Goal: Contribute content

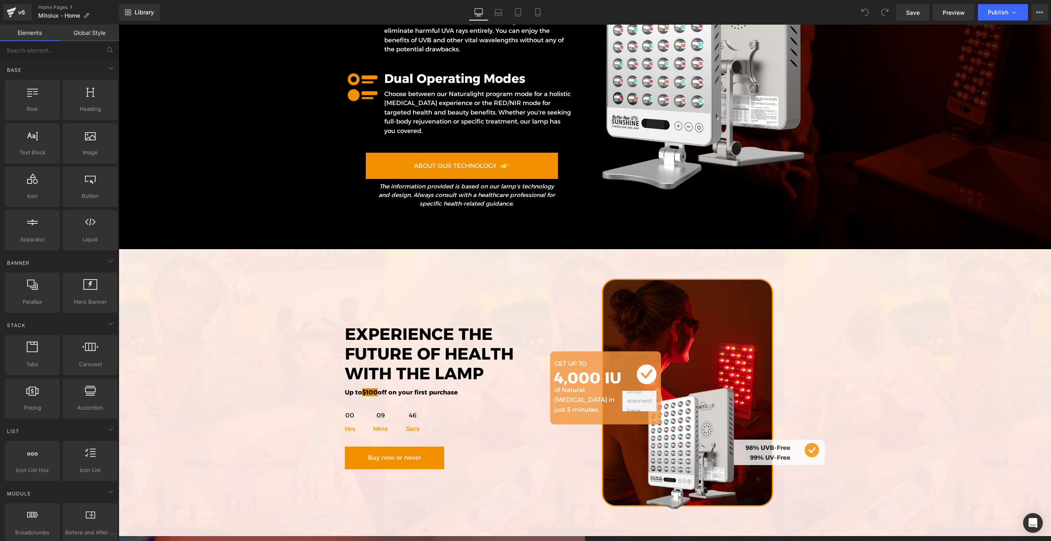
scroll to position [2898, 0]
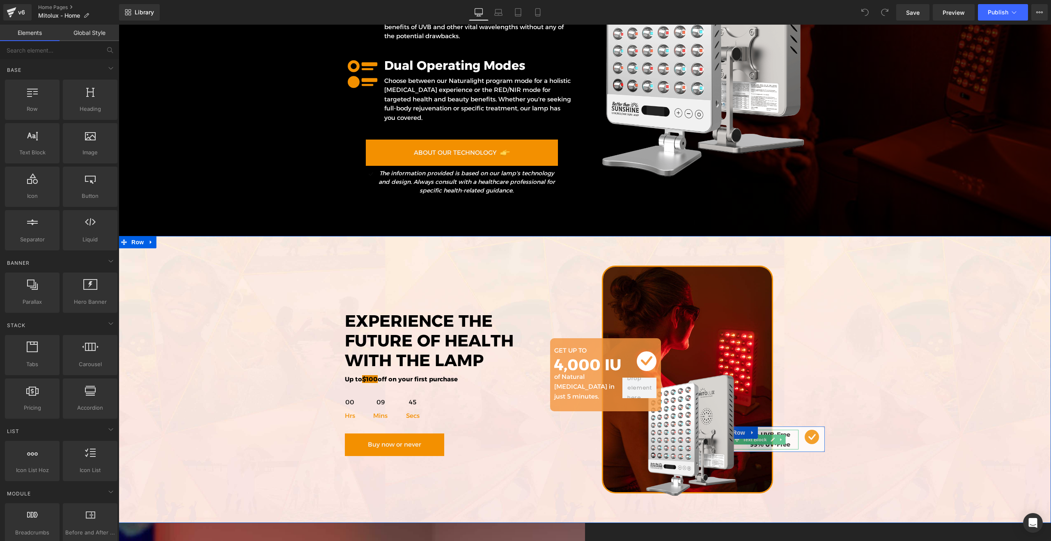
click at [793, 430] on div "98% UVB-Free 99% UV-Free" at bounding box center [759, 440] width 79 height 20
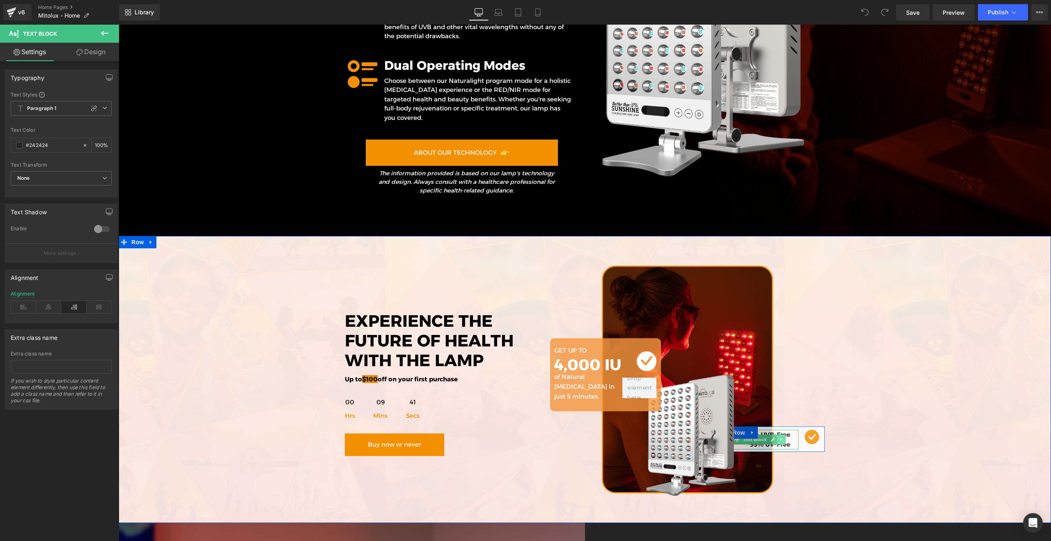
click at [779, 435] on link at bounding box center [781, 440] width 9 height 10
click at [788, 431] on b "98% UVB-Free" at bounding box center [768, 435] width 45 height 8
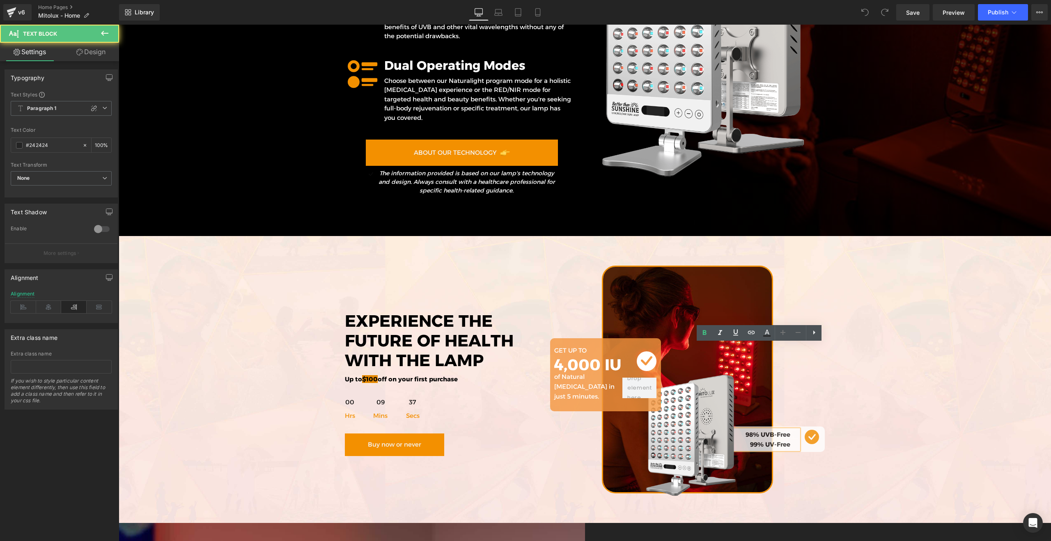
click at [790, 431] on b "98% UVB-Free" at bounding box center [768, 435] width 45 height 8
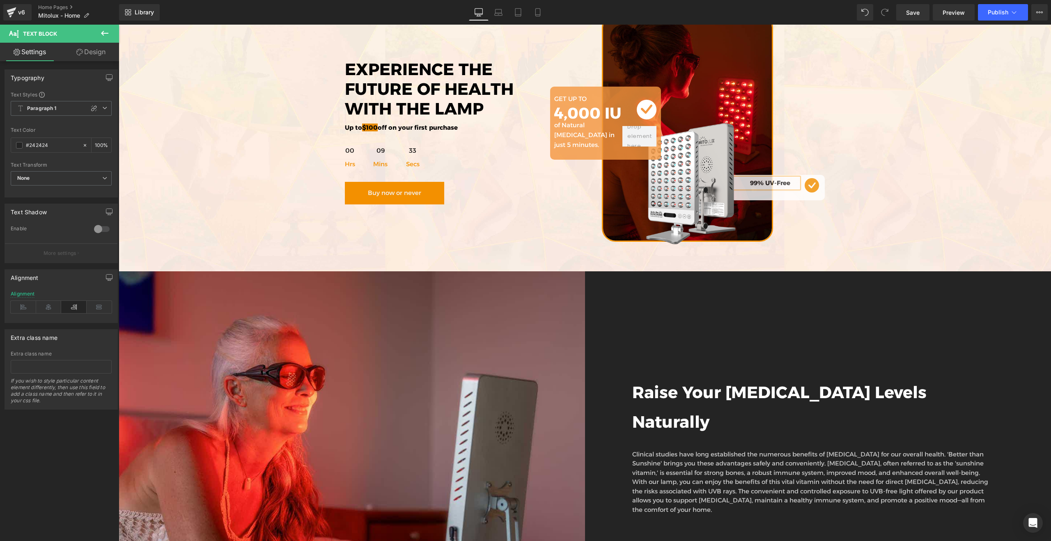
scroll to position [3154, 0]
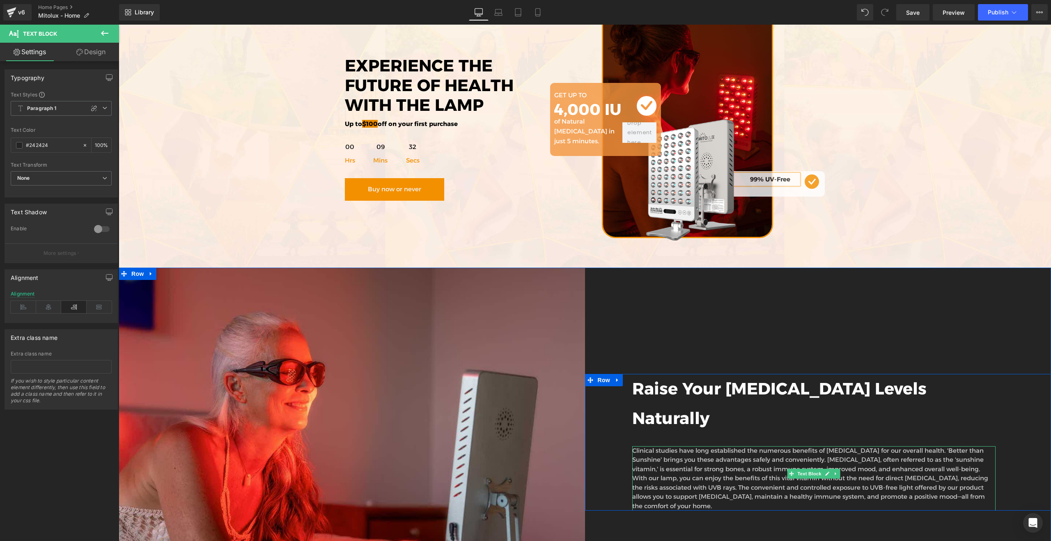
click at [726, 446] on p "Clinical studies have long established the numerous benefits of [MEDICAL_DATA] …" at bounding box center [814, 478] width 364 height 65
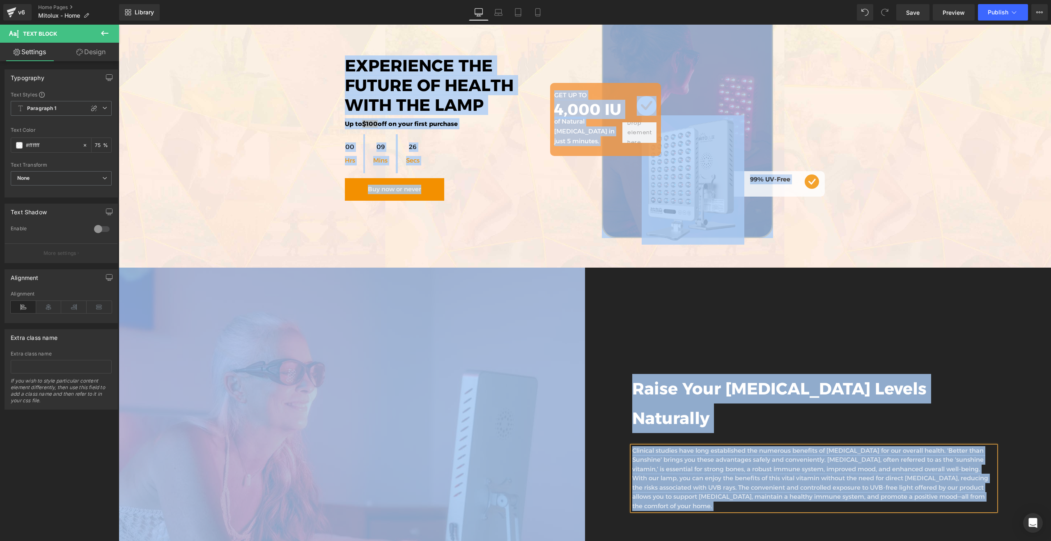
copy body "Lore ip dolorsi ✉ ametcon@adipisc.eli | ✆ +8 235 705 8296 🔥 SEDDO EIUS: Temp in…"
click at [760, 446] on p "Clinical studies have long established the numerous benefits of [MEDICAL_DATA] …" at bounding box center [814, 478] width 364 height 65
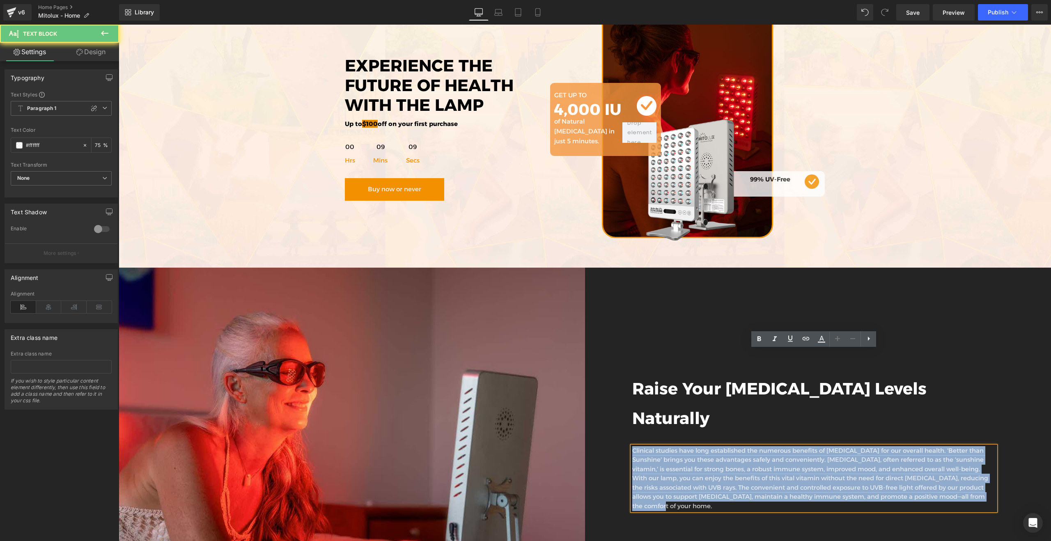
click at [760, 446] on p "Clinical studies have long established the numerous benefits of [MEDICAL_DATA] …" at bounding box center [814, 478] width 364 height 65
copy p "Clinical studies have long established the numerous benefits of [MEDICAL_DATA] …"
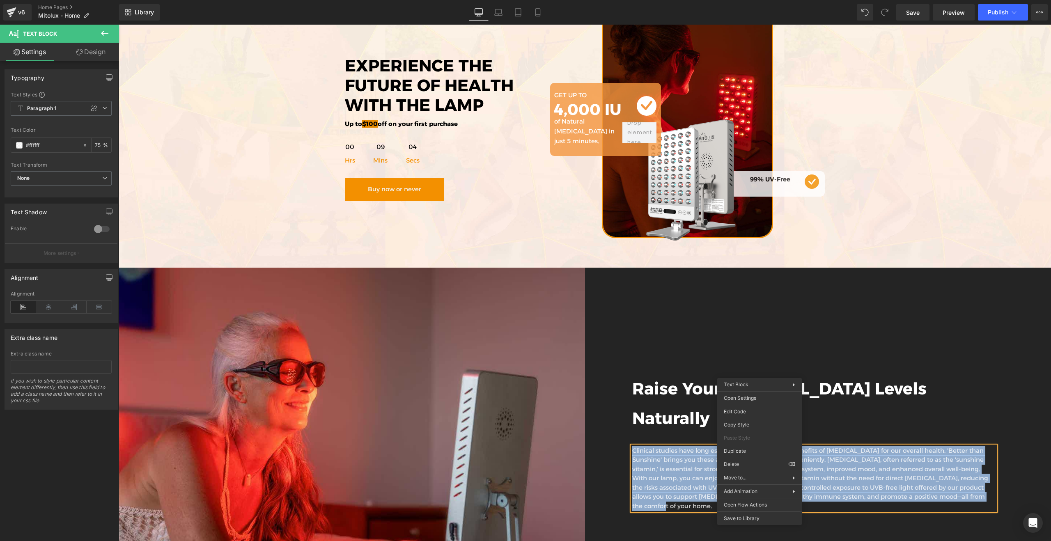
drag, startPoint x: 865, startPoint y: 447, endPoint x: 843, endPoint y: 276, distance: 172.3
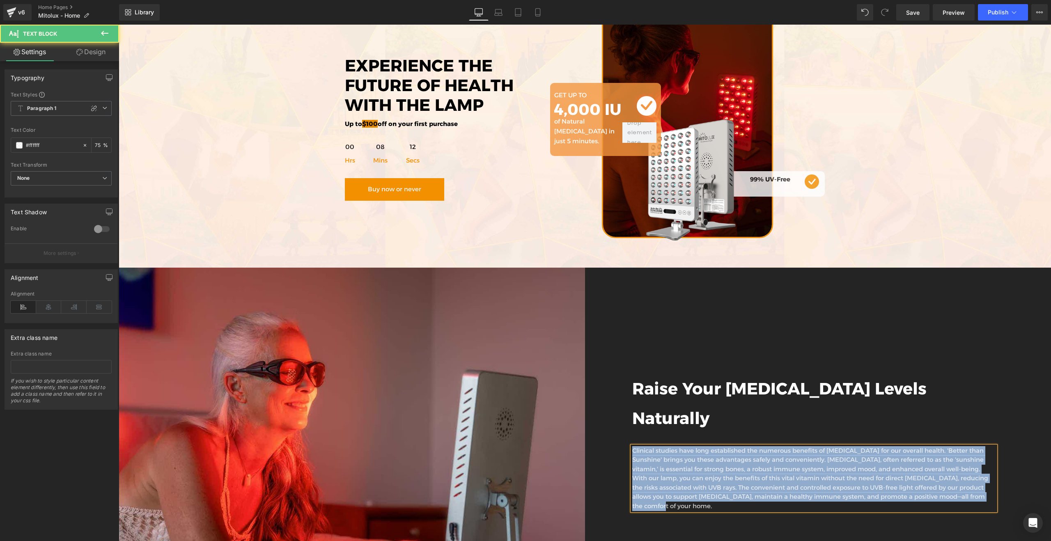
click at [760, 446] on p "Clinical studies have long established the numerous benefits of [MEDICAL_DATA] …" at bounding box center [814, 478] width 364 height 65
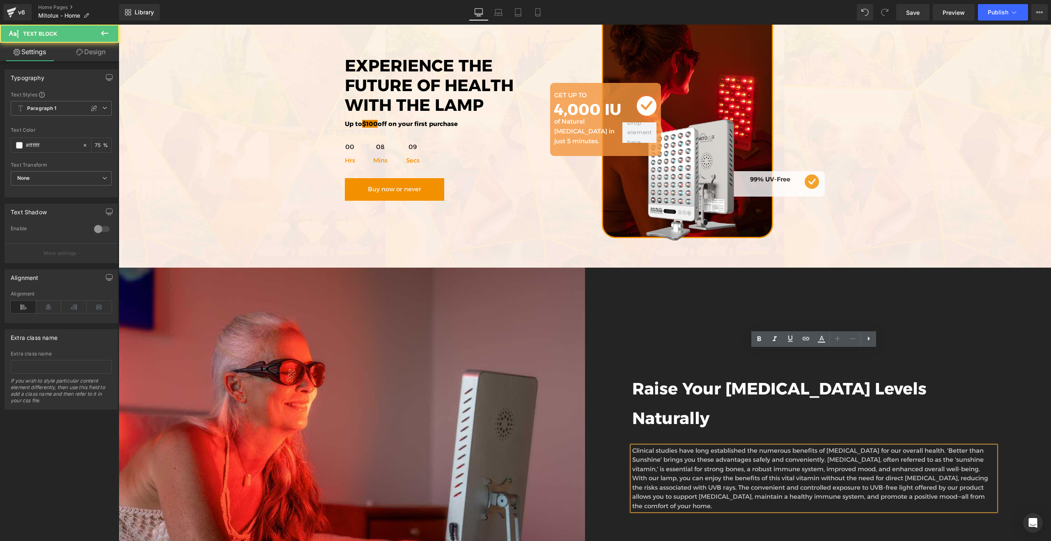
click at [641, 446] on p "Clinical studies have long established the numerous benefits of [MEDICAL_DATA] …" at bounding box center [814, 478] width 364 height 65
drag, startPoint x: 791, startPoint y: 393, endPoint x: 796, endPoint y: 395, distance: 5.1
click at [791, 446] on p "Clinical studies have long established the numerous benefits of [MEDICAL_DATA] …" at bounding box center [814, 478] width 364 height 65
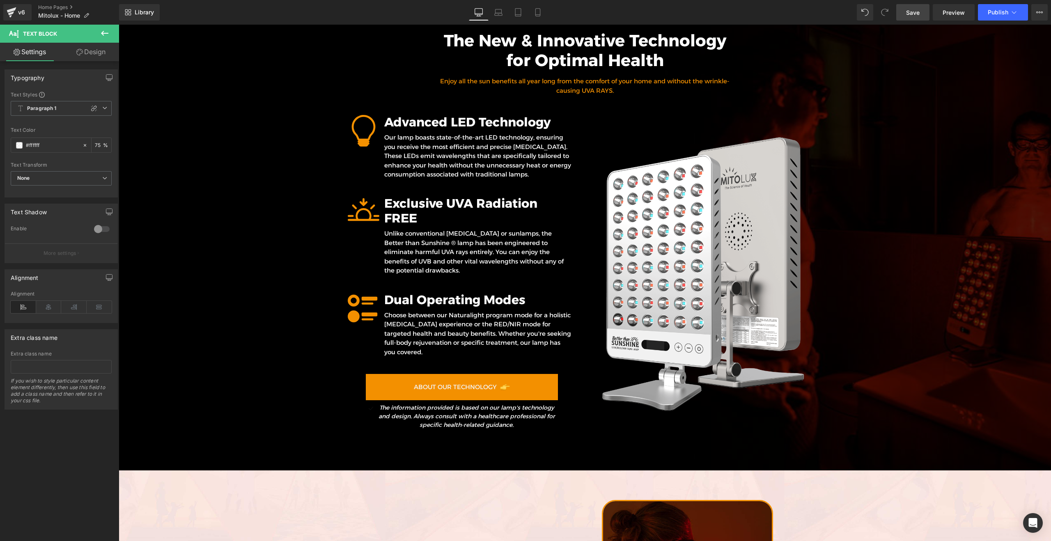
scroll to position [2662, 0]
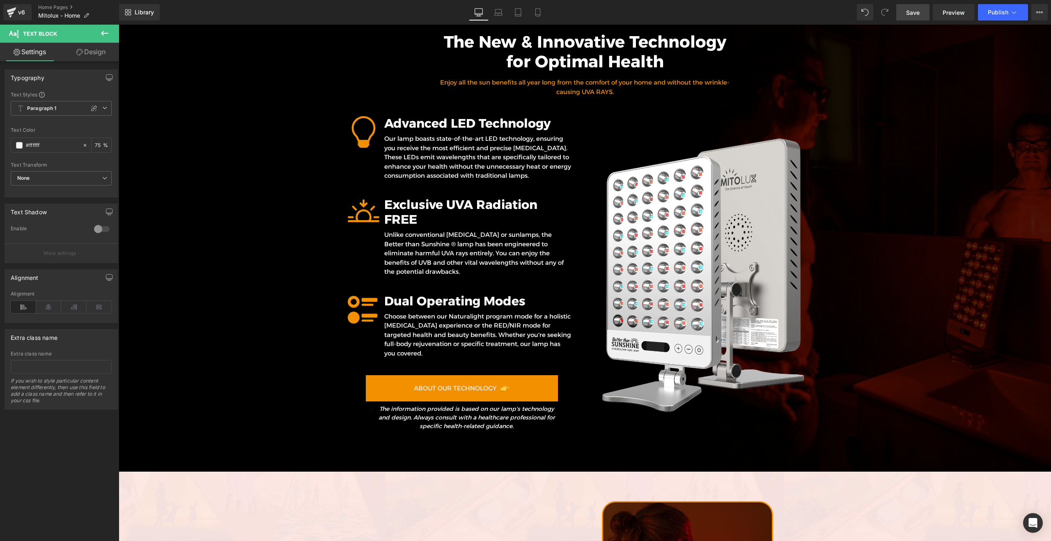
drag, startPoint x: 913, startPoint y: 14, endPoint x: 821, endPoint y: 2, distance: 92.9
click at [913, 14] on span "Save" at bounding box center [913, 12] width 14 height 9
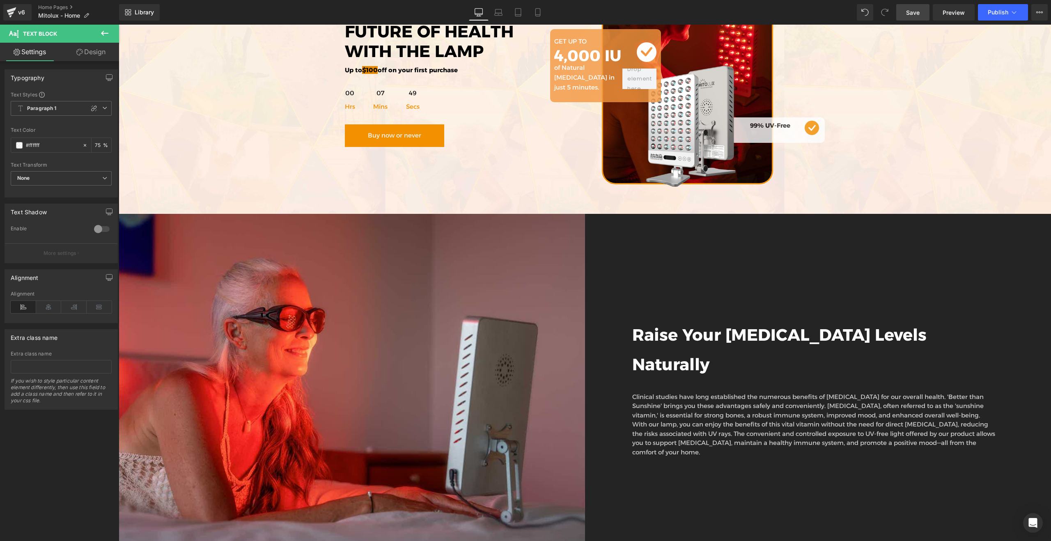
scroll to position [3253, 0]
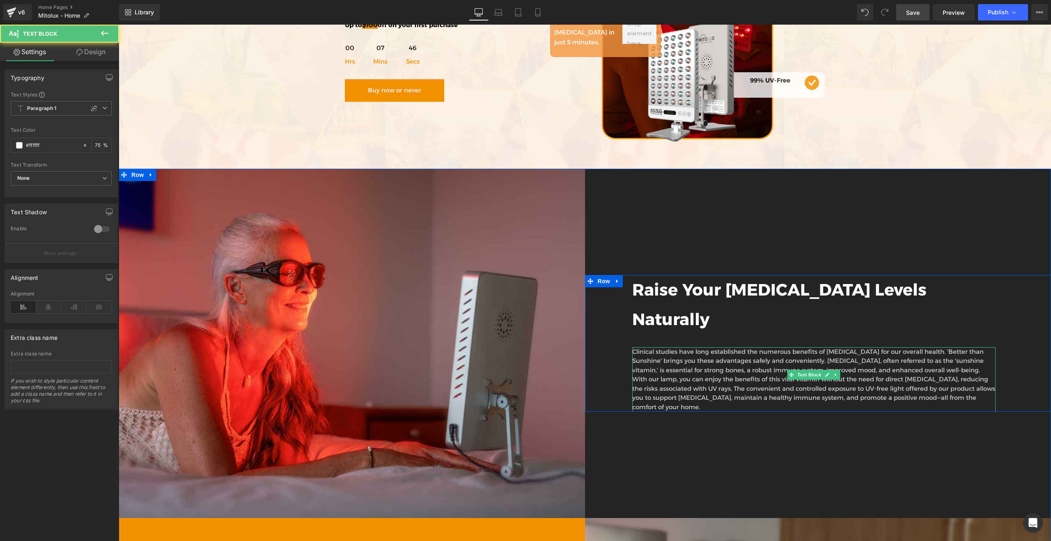
click at [990, 347] on p "Clinical studies have long established the numerous benefits of [MEDICAL_DATA] …" at bounding box center [814, 379] width 364 height 65
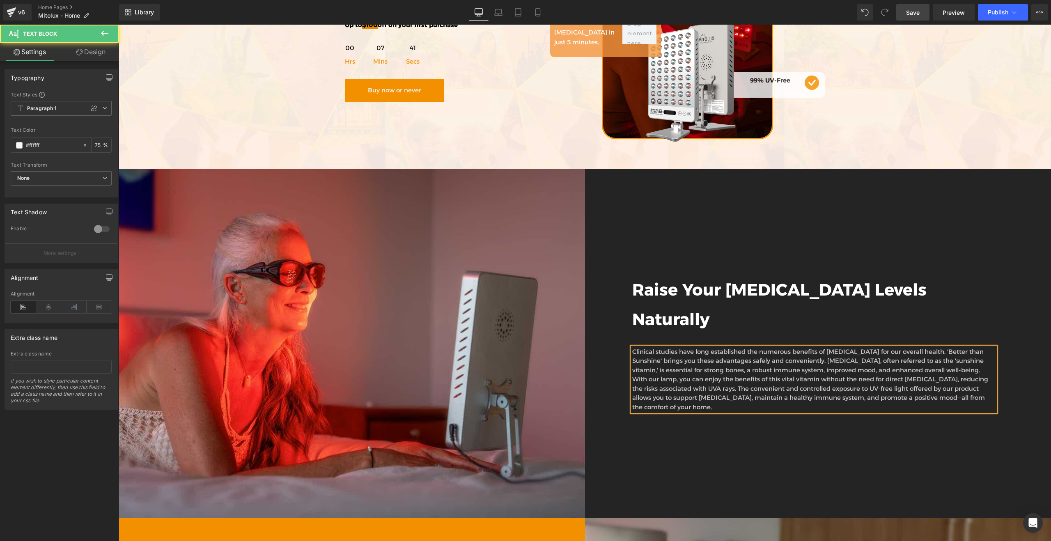
drag, startPoint x: 804, startPoint y: 292, endPoint x: 827, endPoint y: 321, distance: 37.0
click at [804, 347] on p "Clinical studies have long established the numerous benefits of [MEDICAL_DATA] …" at bounding box center [814, 379] width 364 height 65
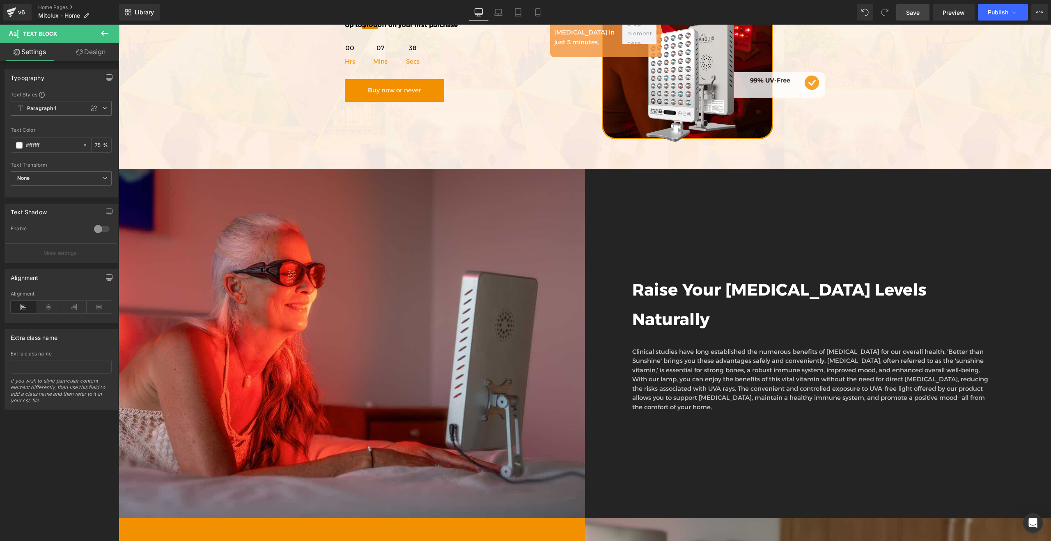
click at [919, 11] on span "Save" at bounding box center [913, 12] width 14 height 9
click at [995, 14] on span "Publish" at bounding box center [998, 12] width 21 height 7
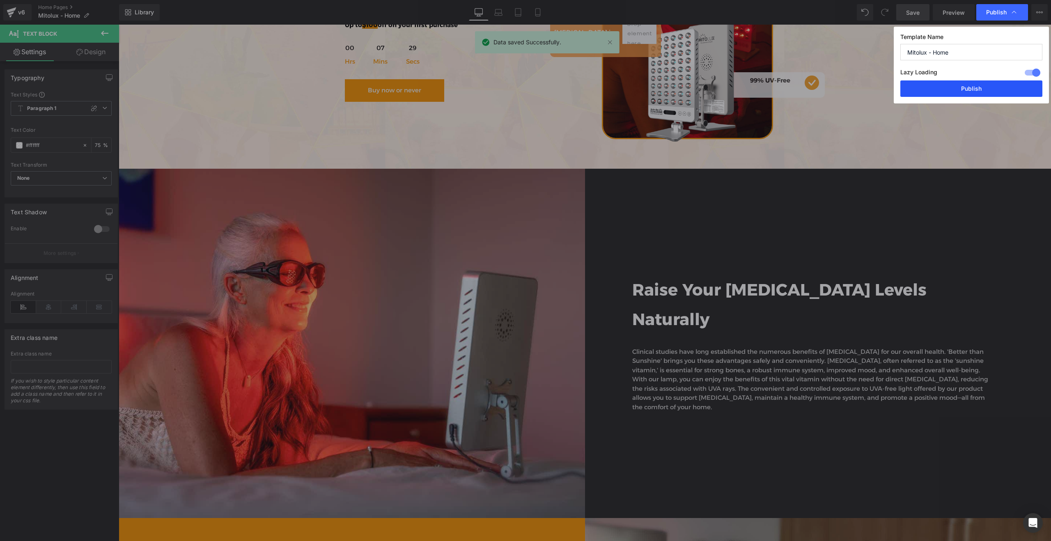
click at [952, 91] on button "Publish" at bounding box center [972, 88] width 142 height 16
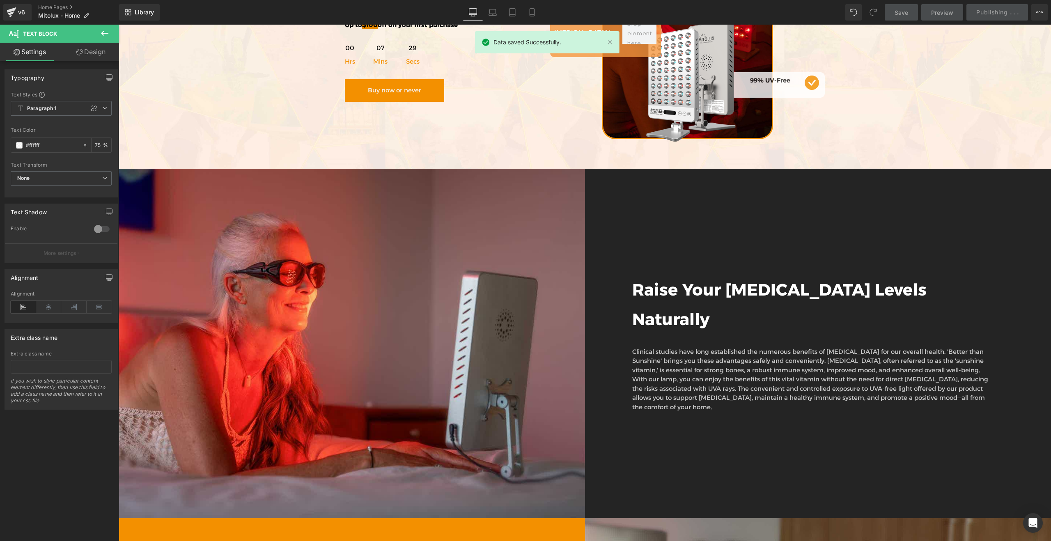
scroll to position [3328, 0]
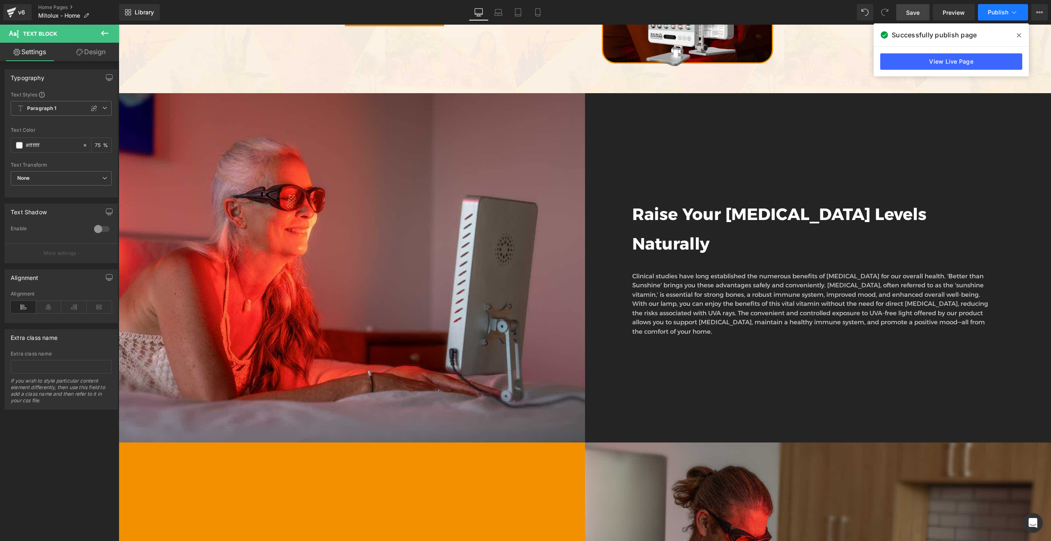
click at [993, 14] on span "Publish" at bounding box center [998, 12] width 21 height 7
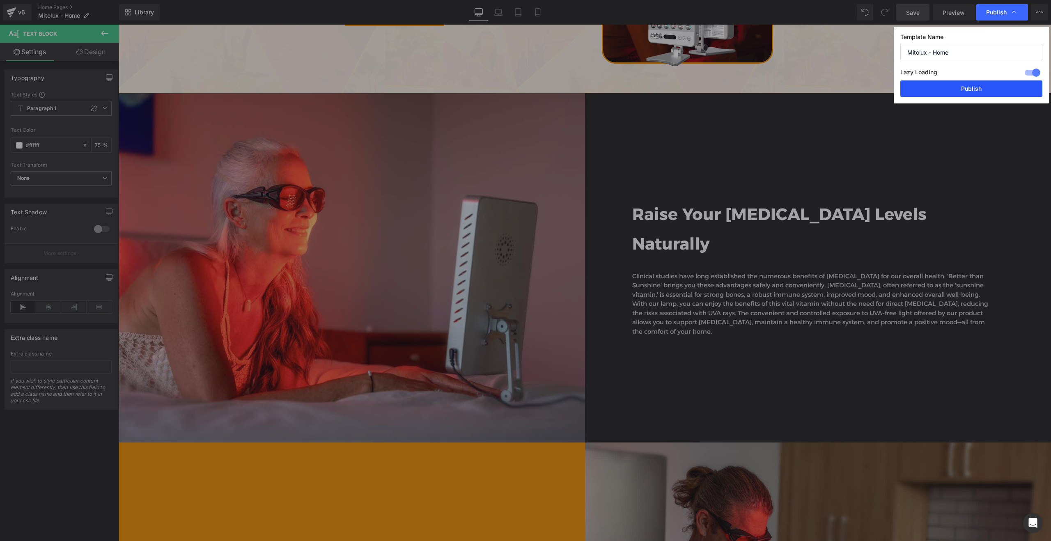
click at [964, 89] on button "Publish" at bounding box center [972, 88] width 142 height 16
